Goal: Navigation & Orientation: Understand site structure

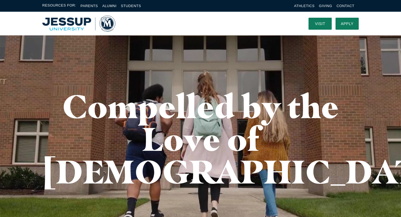
click at [64, 3] on span "Resources For:" at bounding box center [59, 6] width 34 height 6
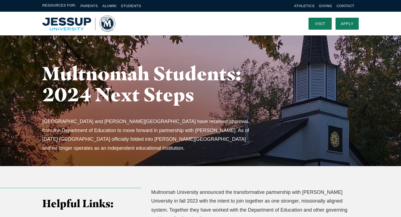
click at [61, 23] on img "Home" at bounding box center [78, 24] width 73 height 16
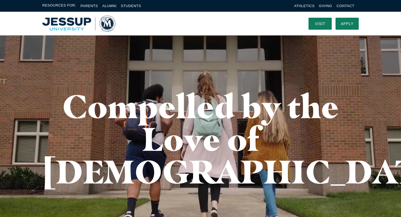
click at [65, 6] on span "Resources For:" at bounding box center [59, 6] width 34 height 6
click at [86, 4] on link "Parents" at bounding box center [88, 6] width 17 height 4
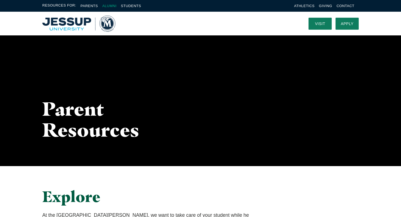
click at [111, 6] on link "Alumni" at bounding box center [109, 6] width 14 height 4
